Goal: Information Seeking & Learning: Learn about a topic

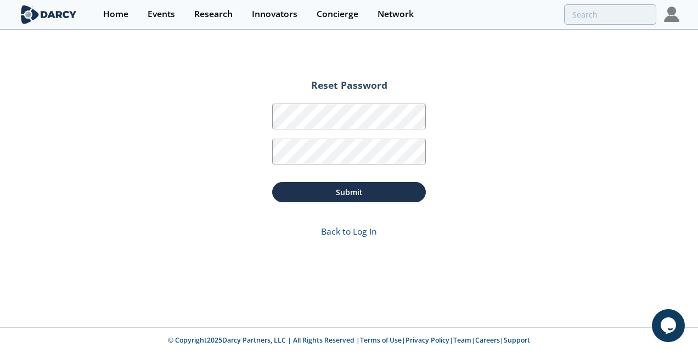
click at [157, 14] on div "Events" at bounding box center [161, 14] width 27 height 9
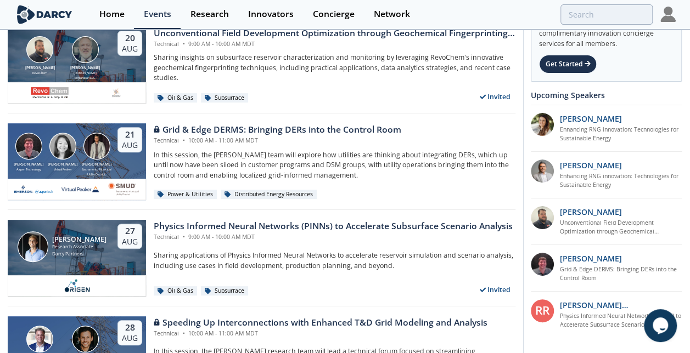
scroll to position [165, 0]
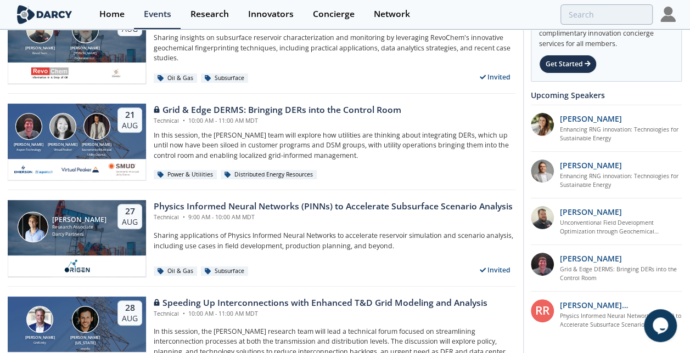
click at [353, 207] on div "Physics Informed Neural Networks (PINNs) to Accelerate Subsurface Scenario Anal…" at bounding box center [333, 206] width 359 height 13
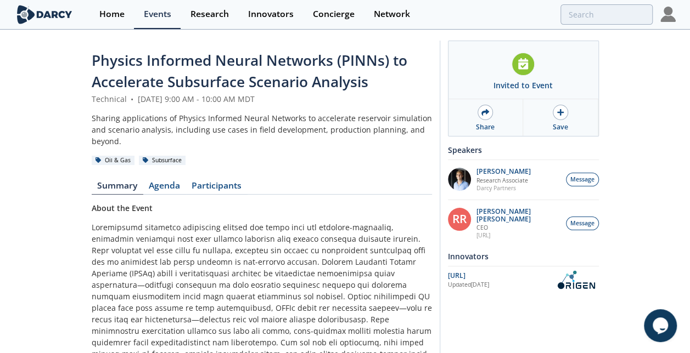
click at [164, 184] on link "Agenda" at bounding box center [164, 188] width 43 height 13
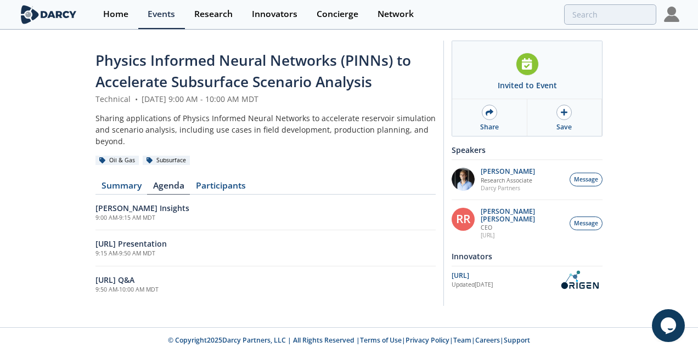
click at [211, 182] on link "Participants" at bounding box center [220, 188] width 61 height 13
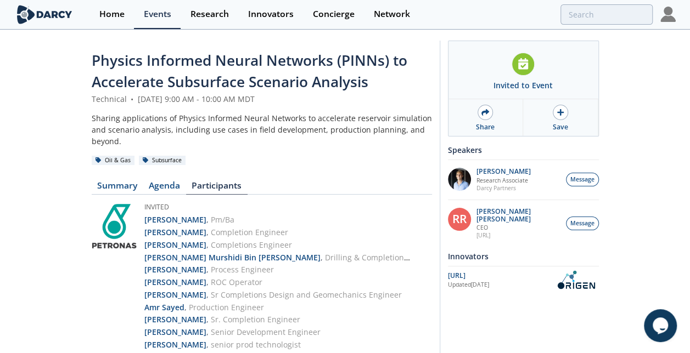
click at [480, 111] on div at bounding box center [484, 112] width 15 height 15
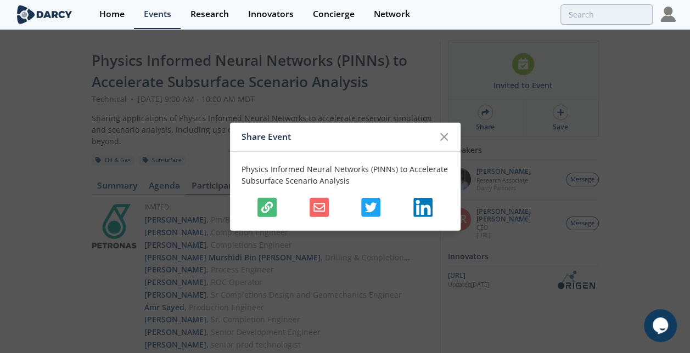
click at [320, 206] on icon "button" at bounding box center [319, 208] width 12 height 12
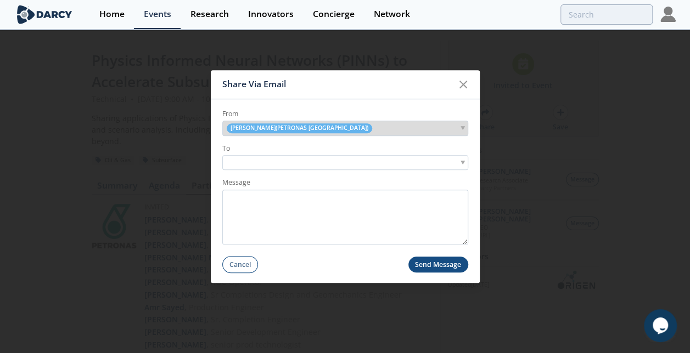
click at [299, 161] on input "search" at bounding box center [263, 164] width 76 height 12
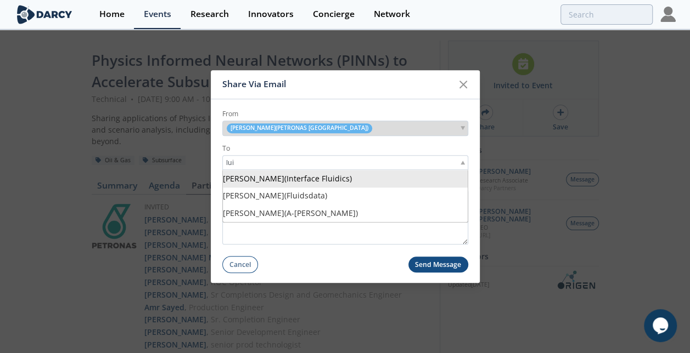
type input "lui"
click at [464, 87] on icon at bounding box center [463, 84] width 13 height 13
